Goal: Check status: Check status

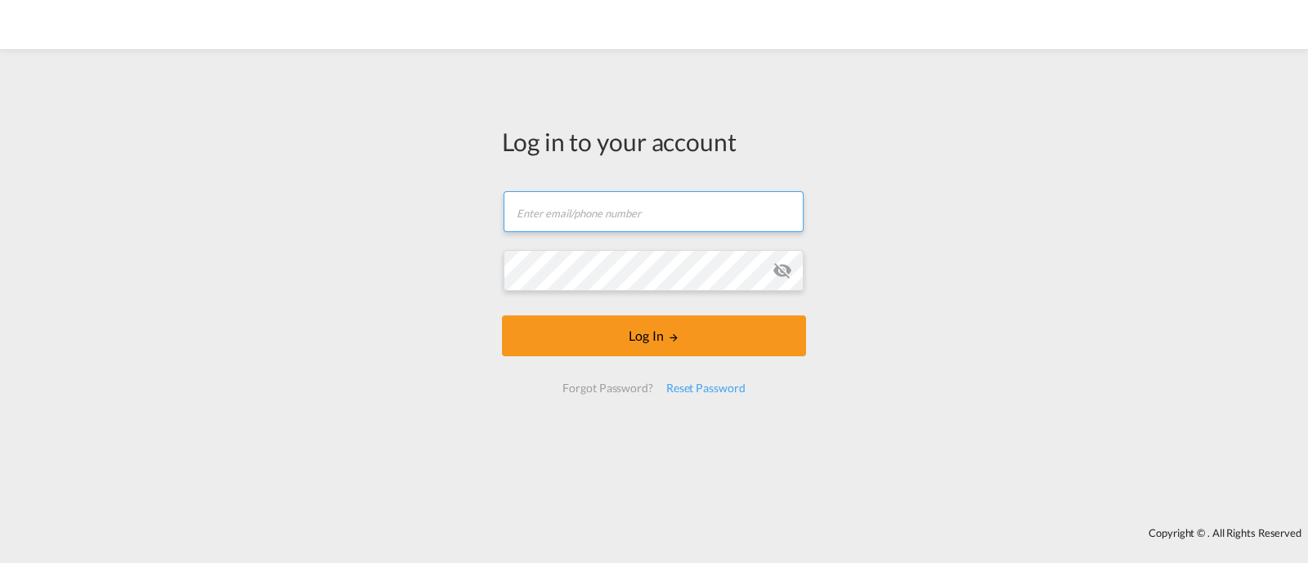
type input "ocean@gosynergie.com"
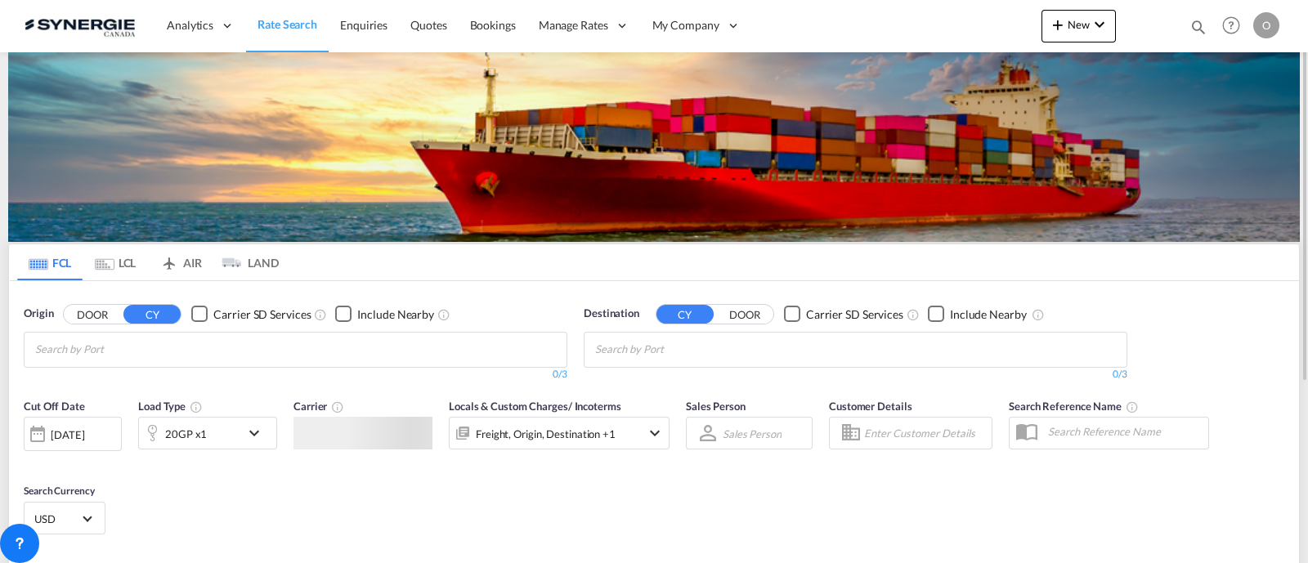
click at [1190, 24] on md-icon "icon-magnify" at bounding box center [1199, 27] width 18 height 18
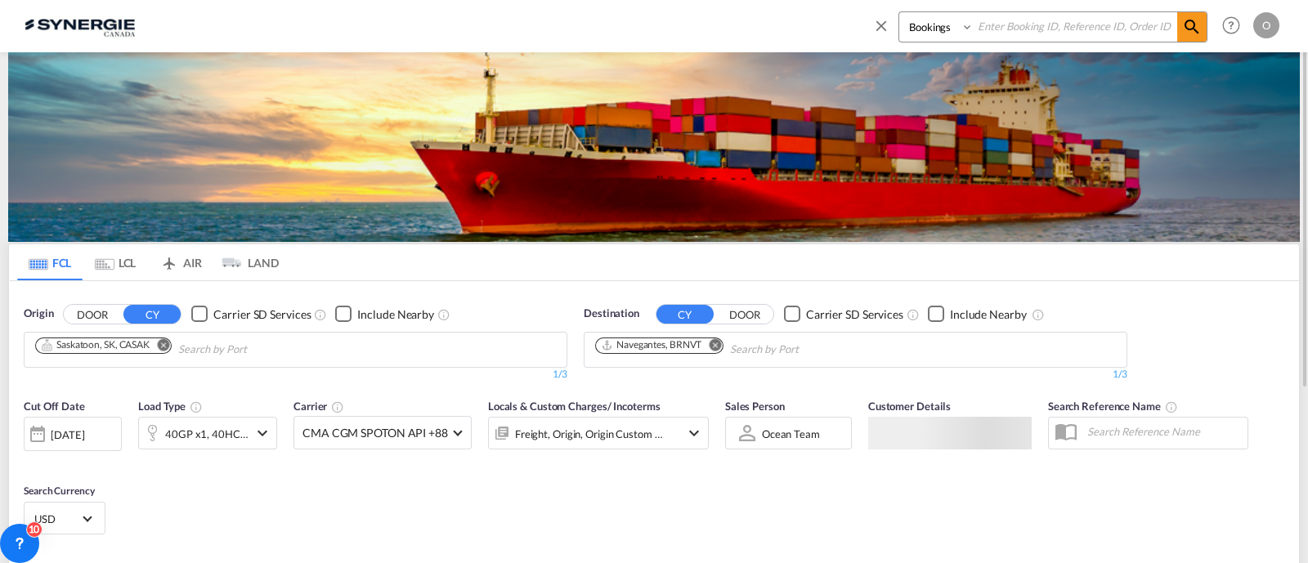
click at [948, 30] on select "Bookings Quotes Enquiries" at bounding box center [938, 26] width 78 height 29
select select "Quotes"
click at [899, 12] on select "Bookings Quotes Enquiries" at bounding box center [938, 26] width 78 height 29
click at [1054, 30] on input at bounding box center [1076, 26] width 204 height 29
paste input "SYC000013375"
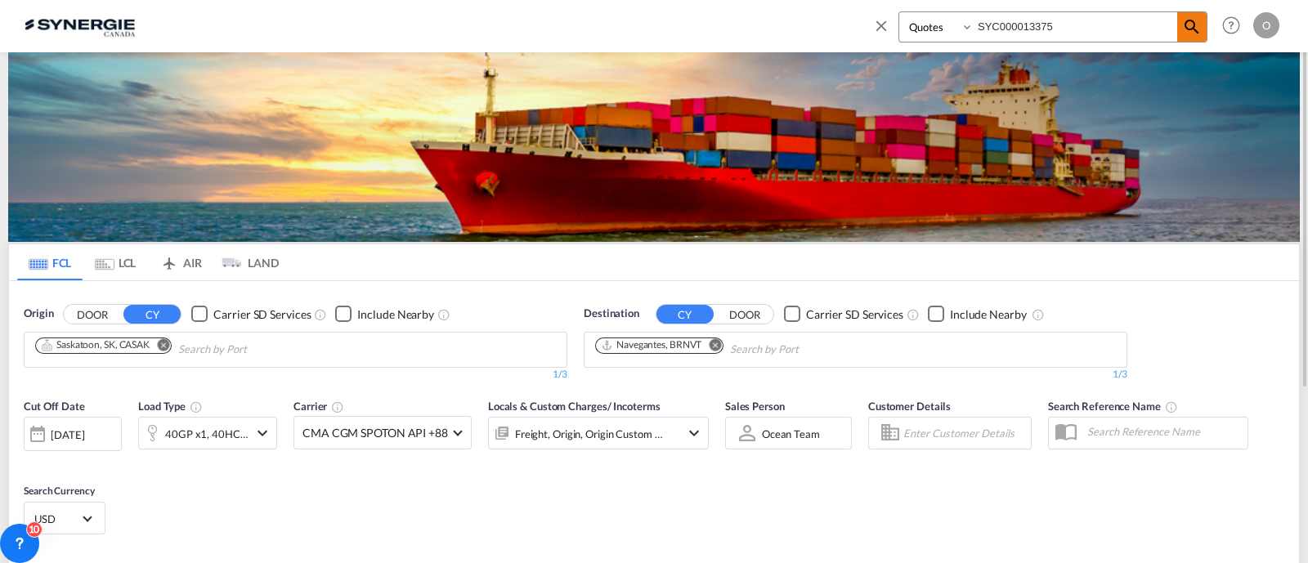
click at [1172, 31] on input "SYC000013375" at bounding box center [1076, 26] width 204 height 29
type input "SYC000013375"
click at [1181, 29] on span at bounding box center [1191, 26] width 29 height 29
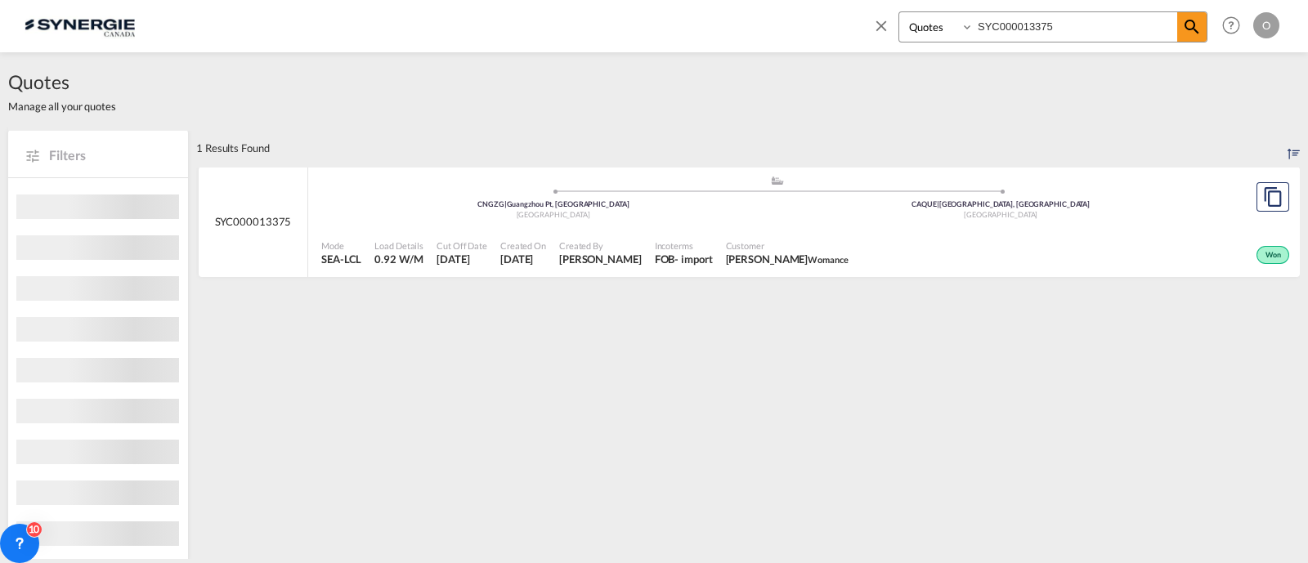
click at [704, 240] on span "Incoterms" at bounding box center [684, 246] width 58 height 12
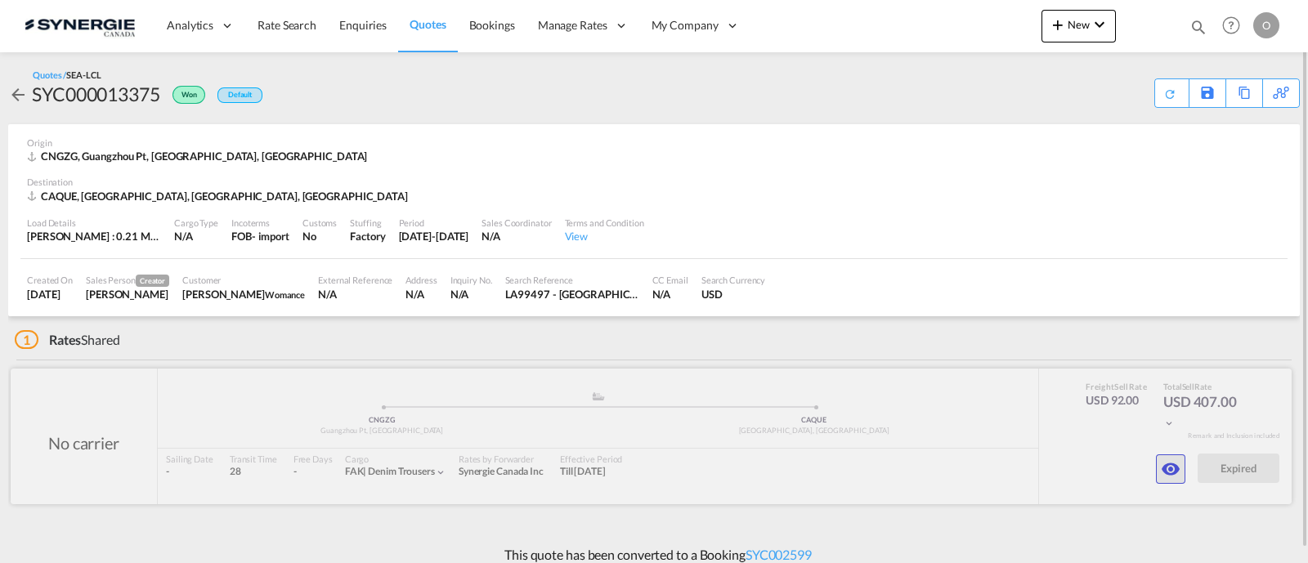
click at [1173, 479] on button "button" at bounding box center [1170, 469] width 29 height 29
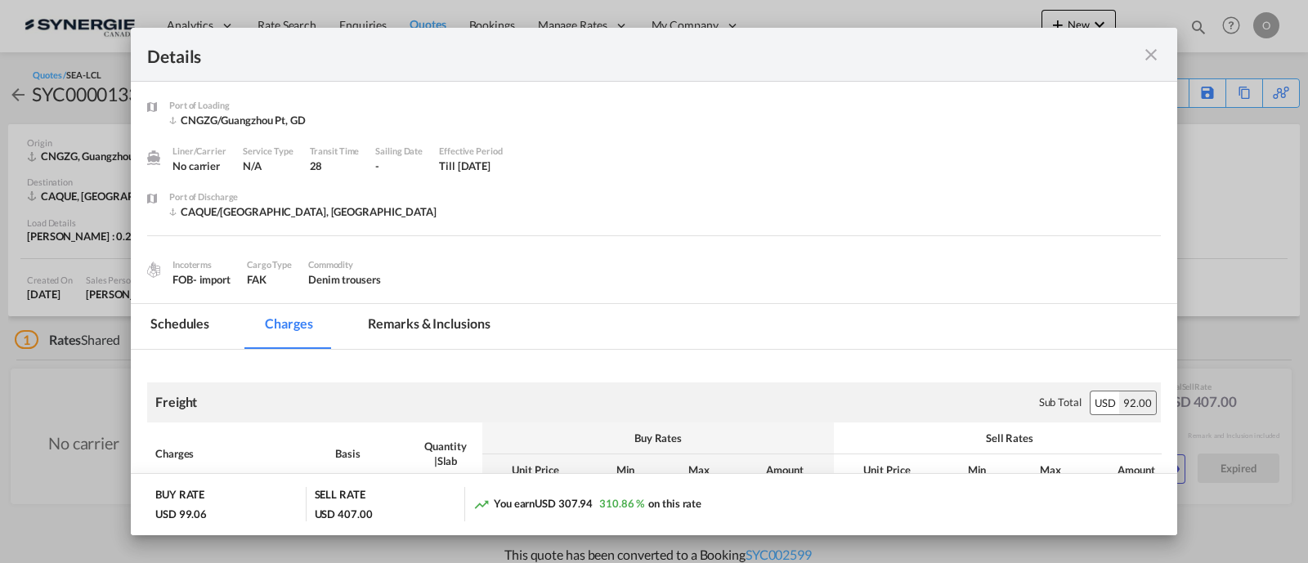
click at [378, 325] on md-tab-item "Remarks & Inclusions" at bounding box center [428, 326] width 161 height 45
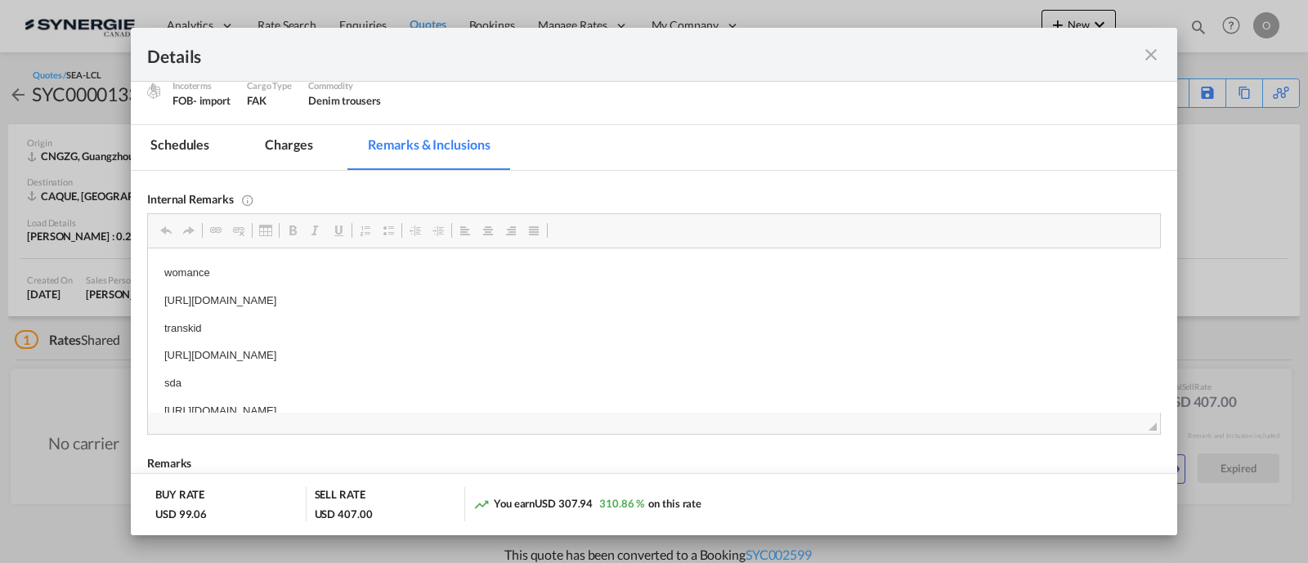
scroll to position [16, 0]
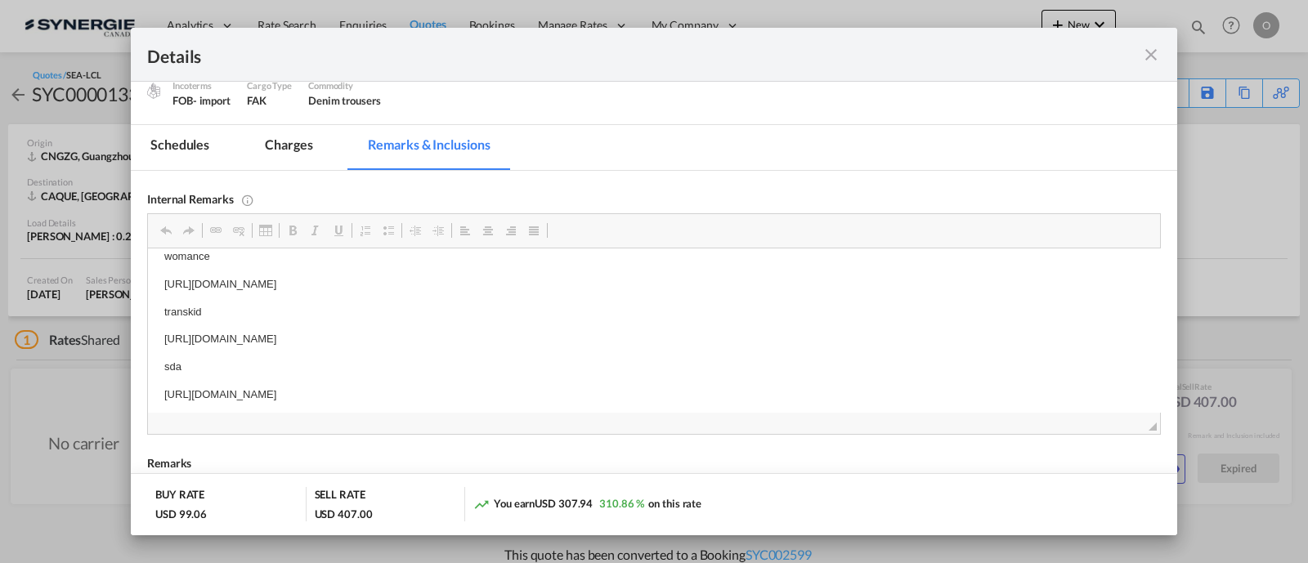
drag, startPoint x: 616, startPoint y: 356, endPoint x: 576, endPoint y: 352, distance: 40.4
drag, startPoint x: 608, startPoint y: 343, endPoint x: 160, endPoint y: 340, distance: 448.0
click at [160, 340] on html "womance [URL][DOMAIN_NAME] transkid [URL][DOMAIN_NAME] sda [URL][DOMAIN_NAME]" at bounding box center [654, 340] width 1012 height 216
drag, startPoint x: 190, startPoint y: 345, endPoint x: 305, endPoint y: 393, distance: 125.0
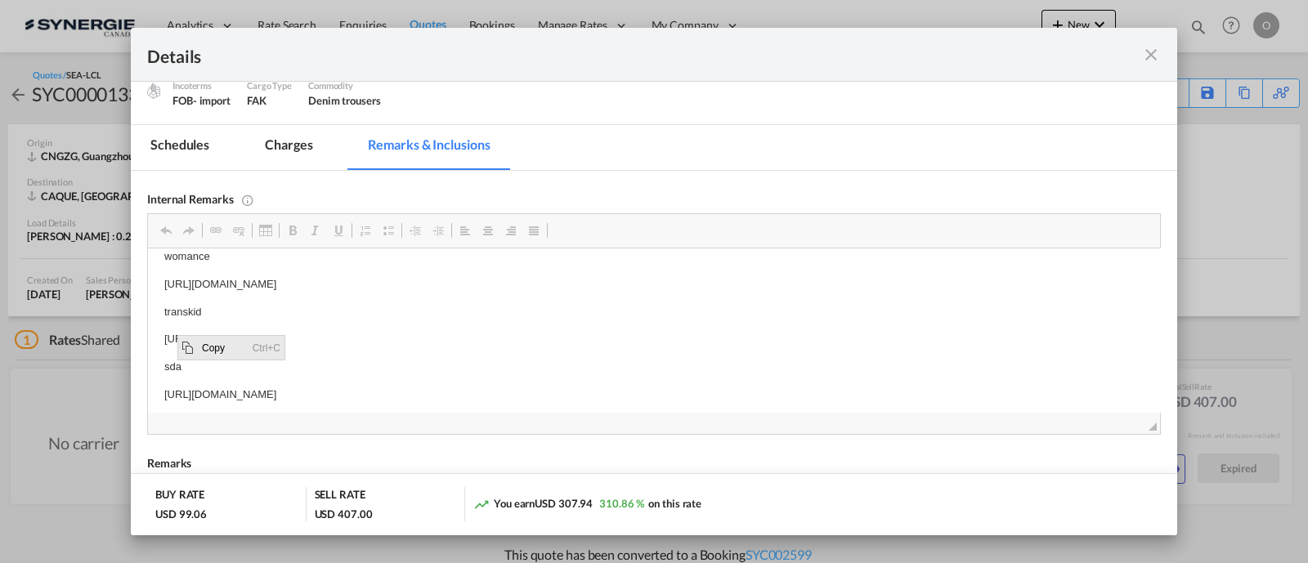
click at [190, 345] on span "Copy" at bounding box center [187, 347] width 13 height 13
copy p "[URL][DOMAIN_NAME]"
